Goal: Information Seeking & Learning: Learn about a topic

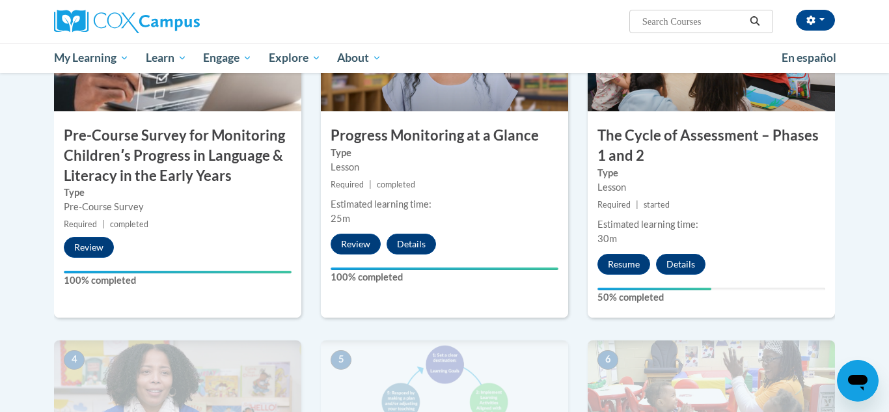
scroll to position [422, 0]
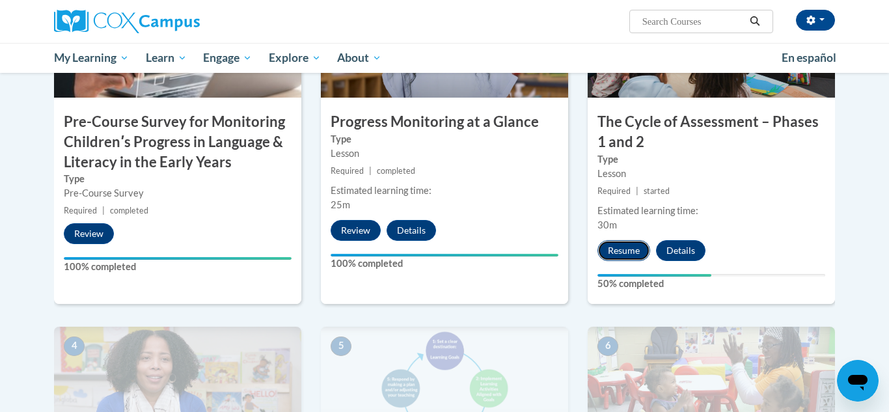
click at [626, 245] on button "Resume" at bounding box center [623, 250] width 53 height 21
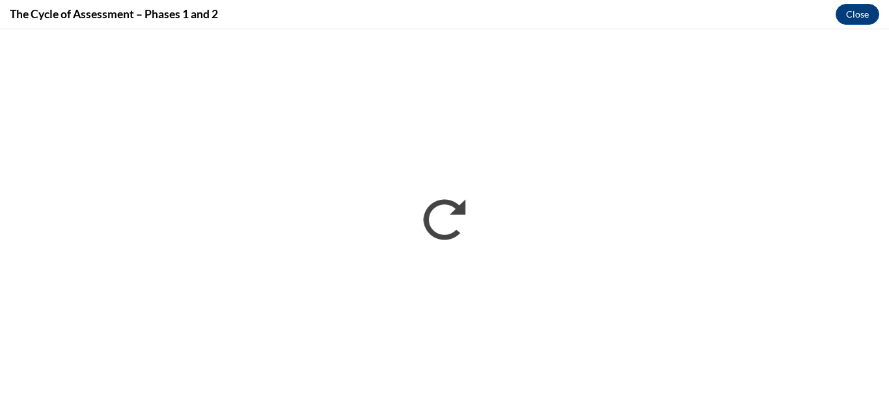
scroll to position [0, 0]
